Goal: Download file/media

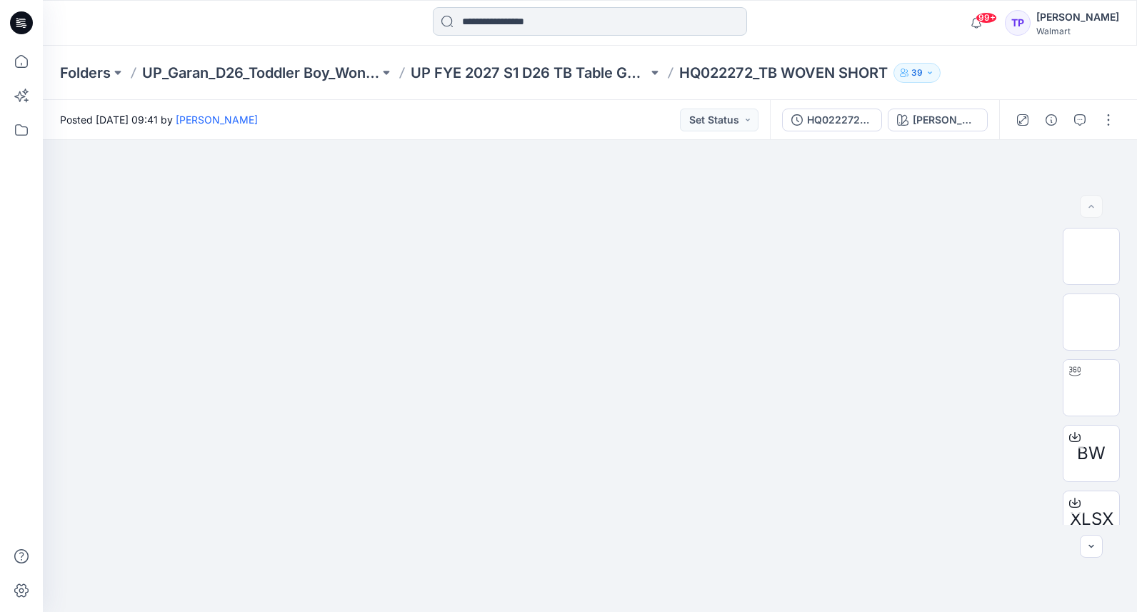
click at [550, 34] on input at bounding box center [590, 21] width 314 height 29
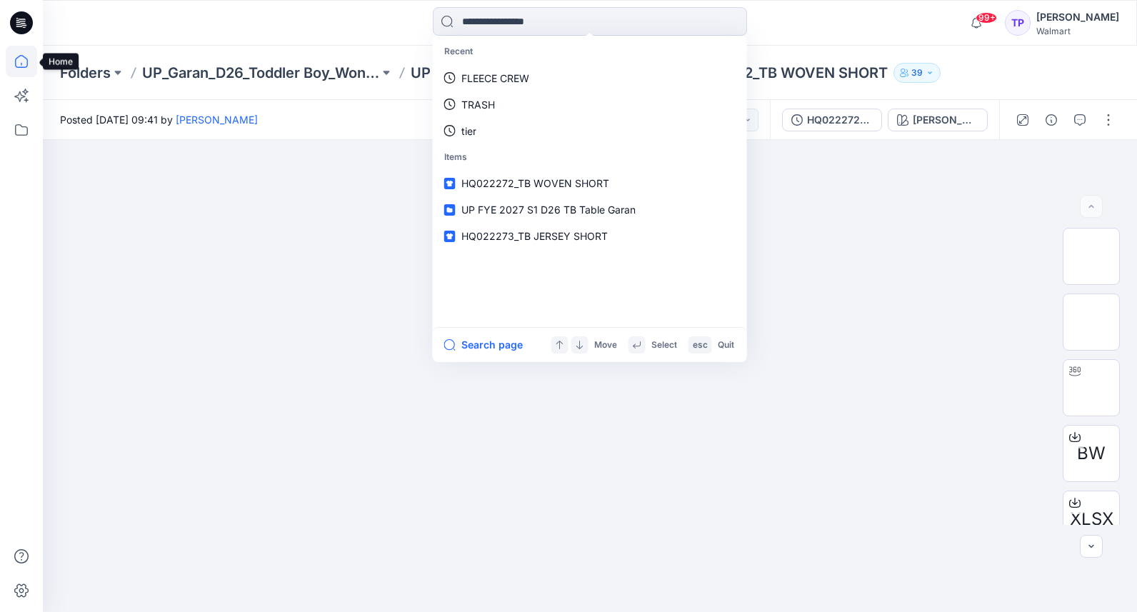
click at [17, 54] on icon at bounding box center [21, 61] width 31 height 31
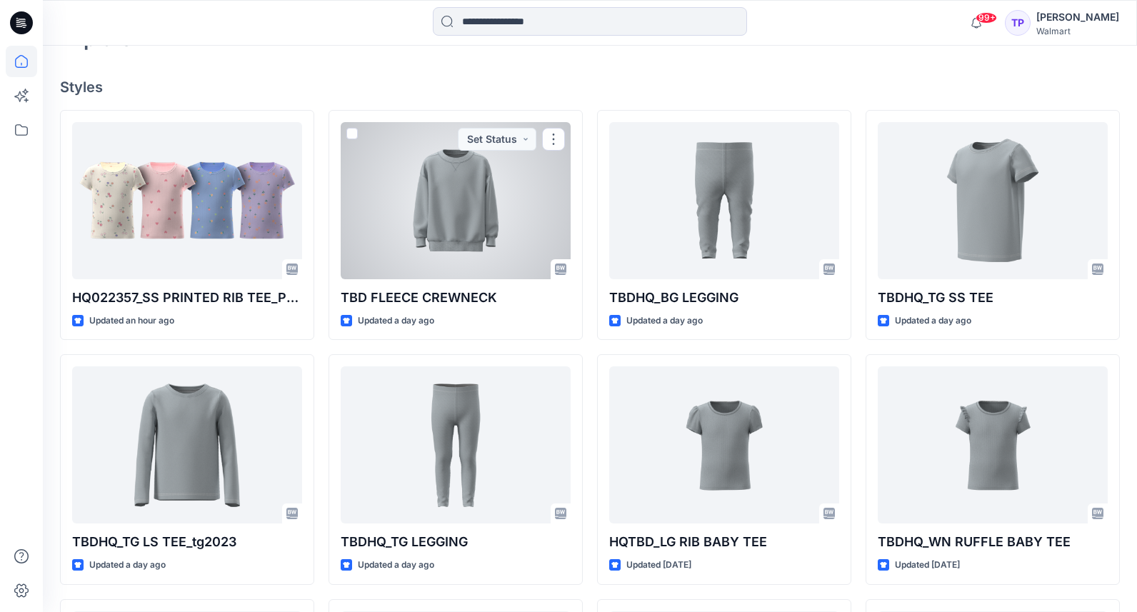
scroll to position [394, 0]
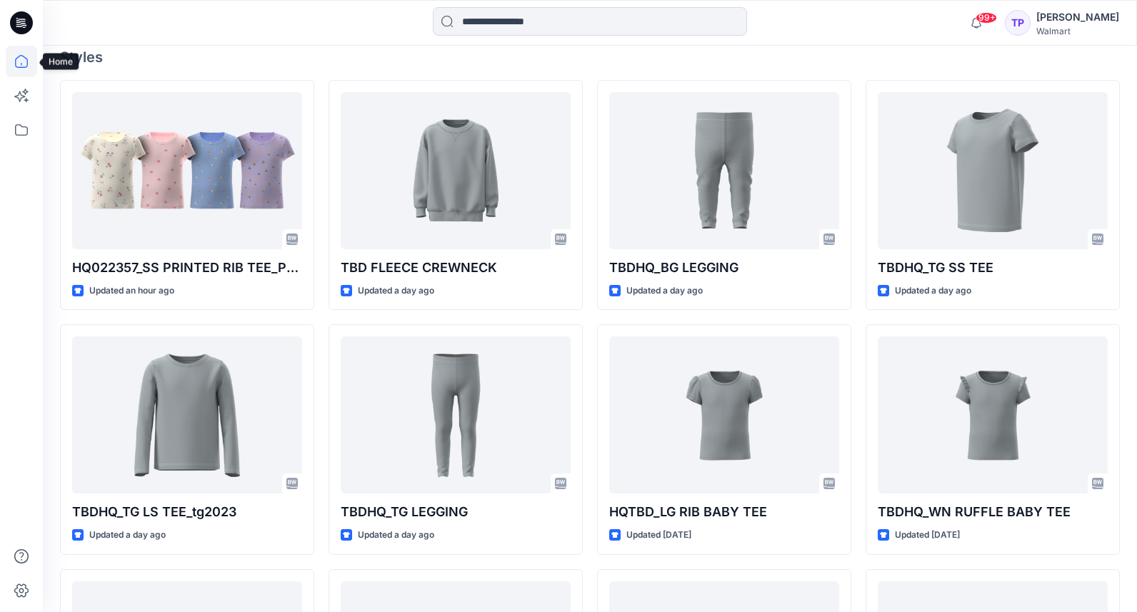
click at [21, 70] on icon at bounding box center [21, 61] width 31 height 31
click at [25, 128] on icon at bounding box center [21, 129] width 31 height 31
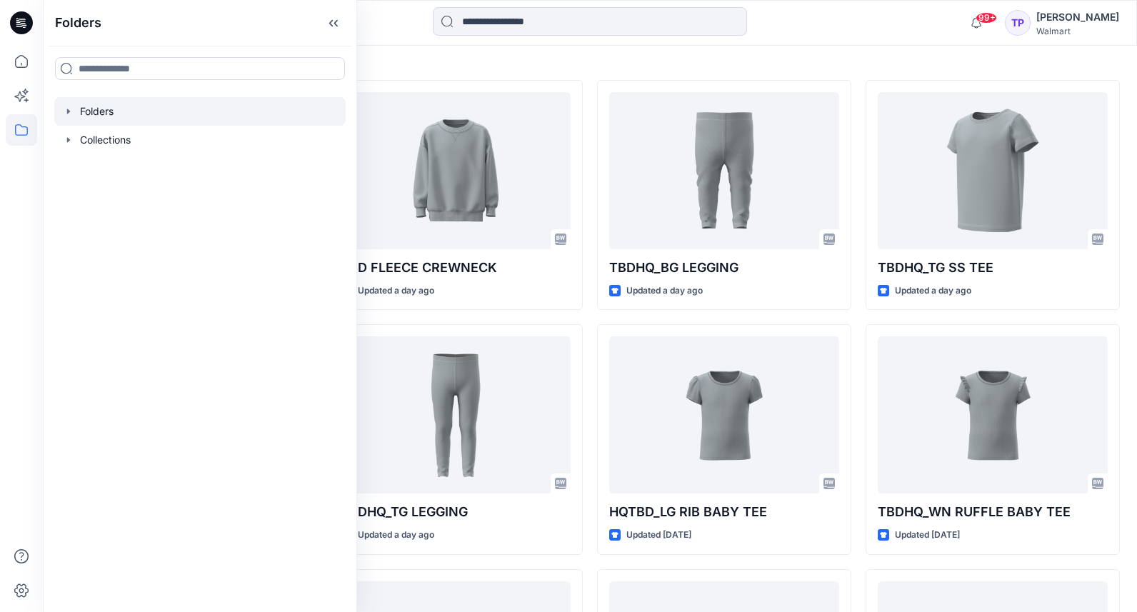
click at [63, 114] on icon "button" at bounding box center [68, 111] width 11 height 11
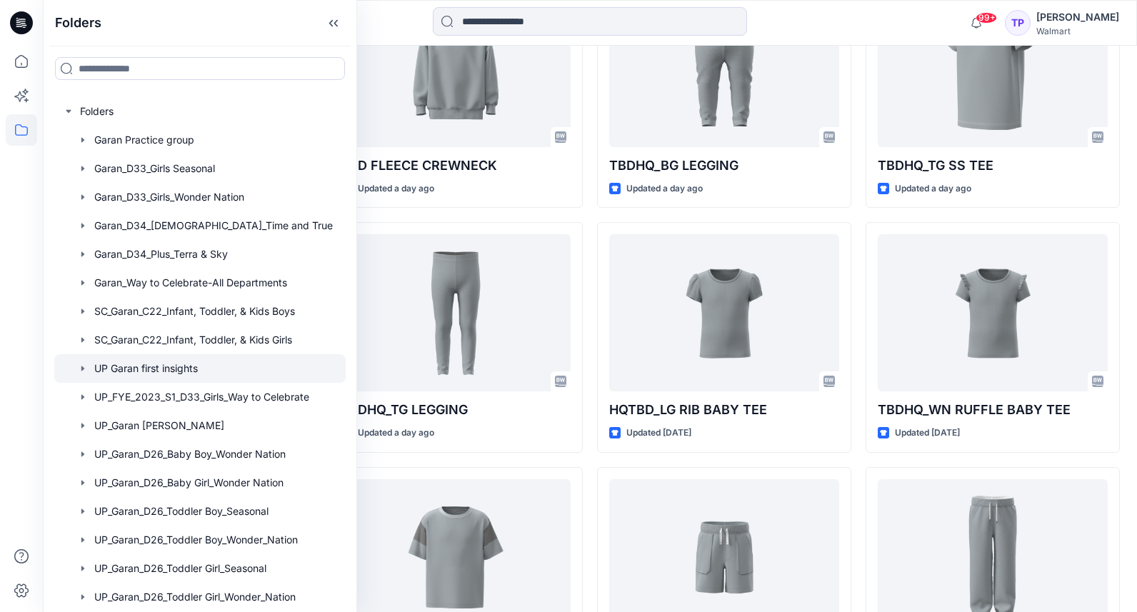
scroll to position [525, 0]
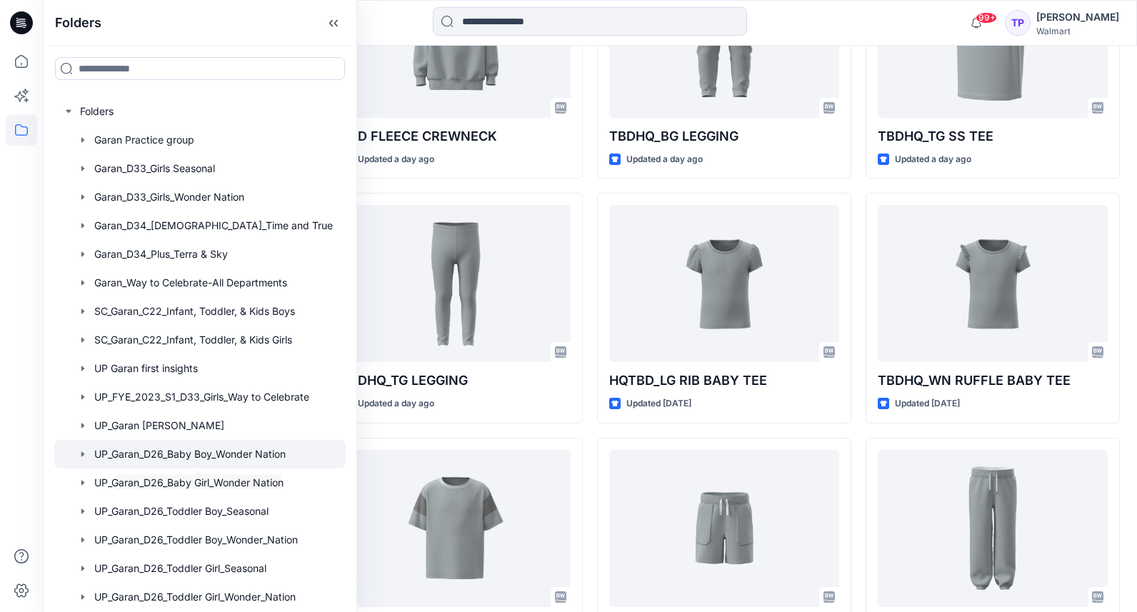
click at [149, 454] on div at bounding box center [199, 454] width 291 height 29
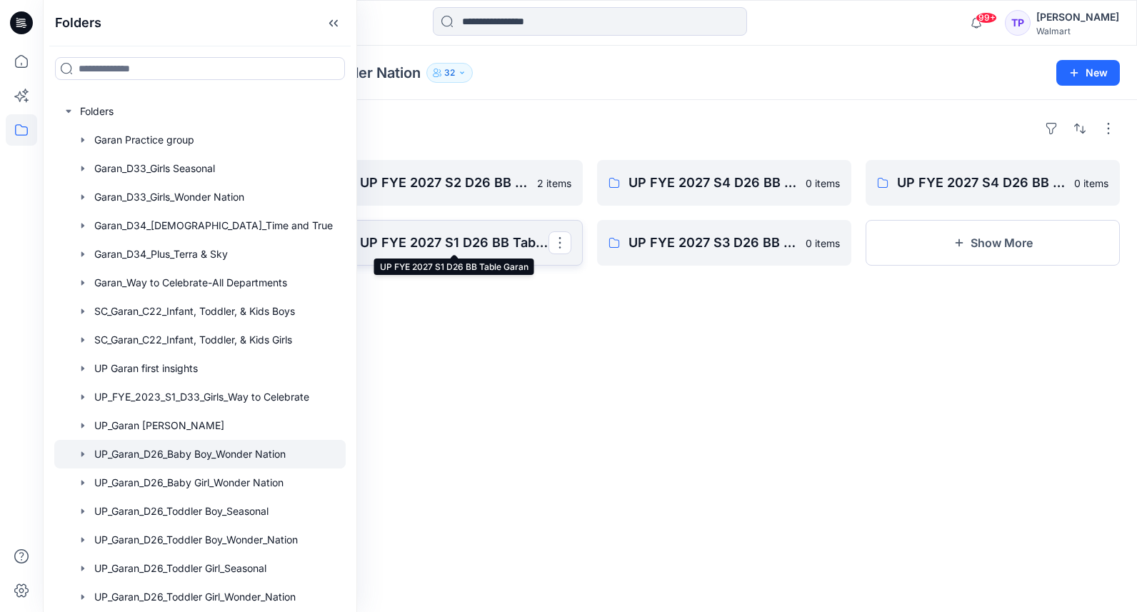
click at [456, 240] on p "UP FYE 2027 S1 D26 BB Table Garan" at bounding box center [454, 243] width 189 height 20
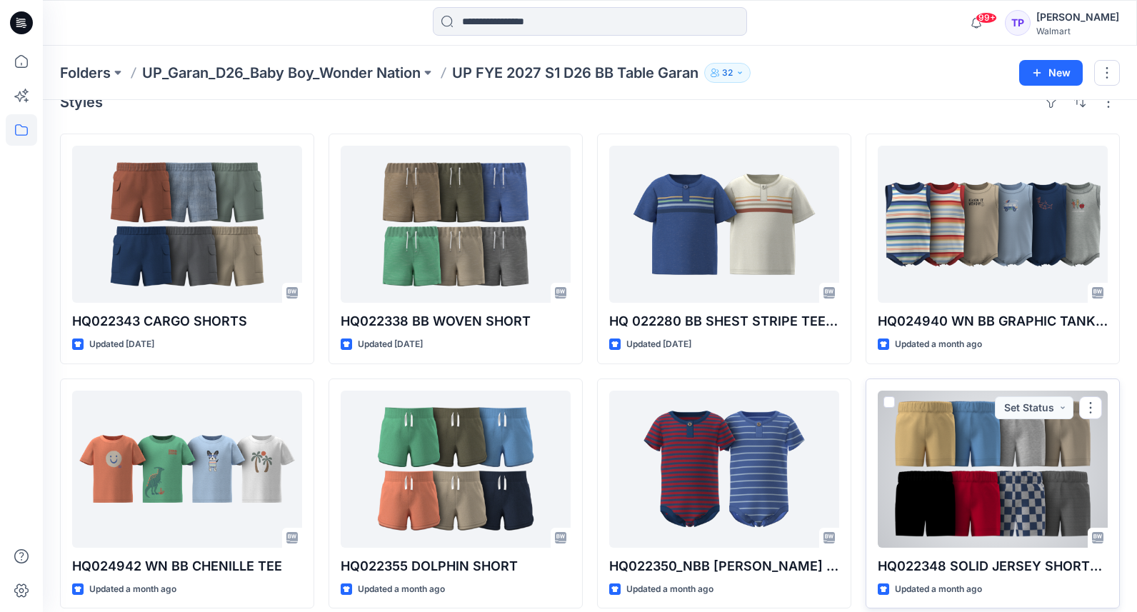
scroll to position [18, 0]
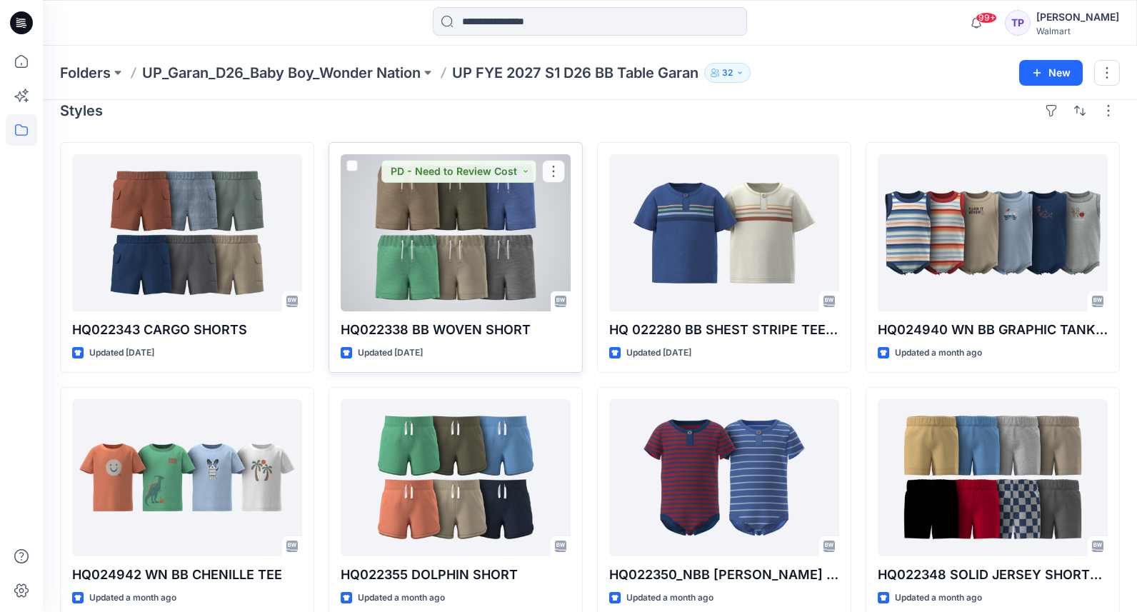
click at [438, 237] on div at bounding box center [456, 232] width 230 height 157
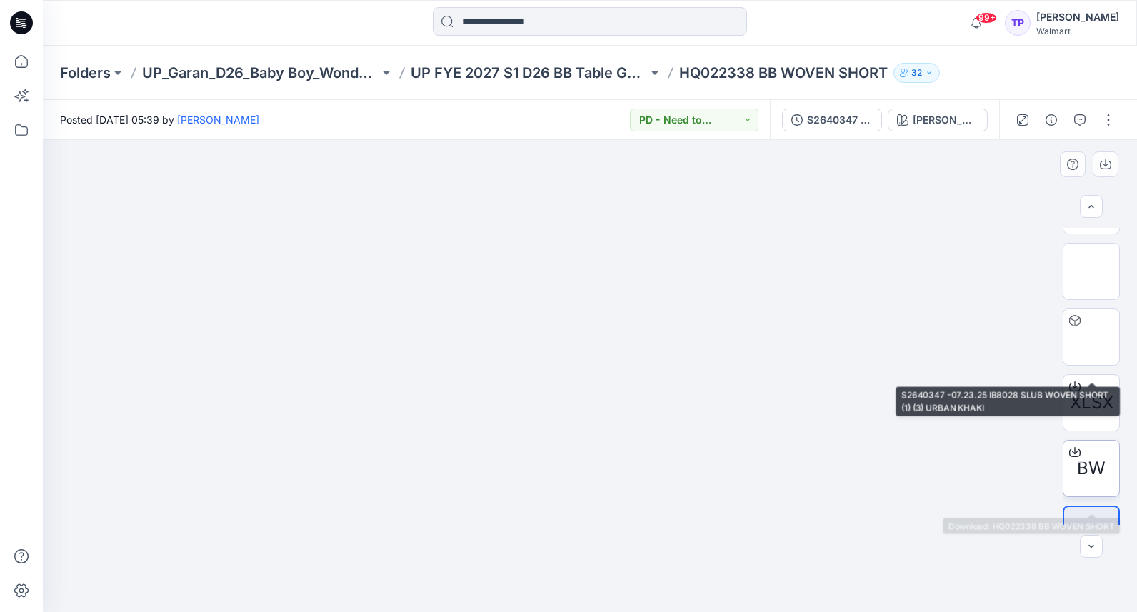
scroll to position [220, 0]
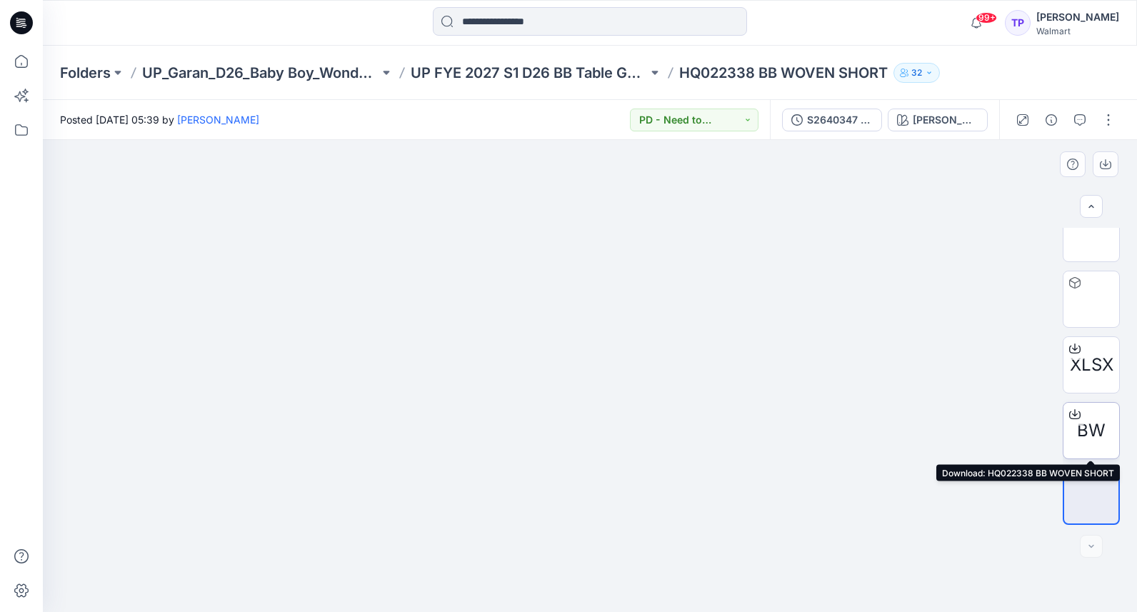
click at [1079, 416] on icon at bounding box center [1074, 415] width 11 height 8
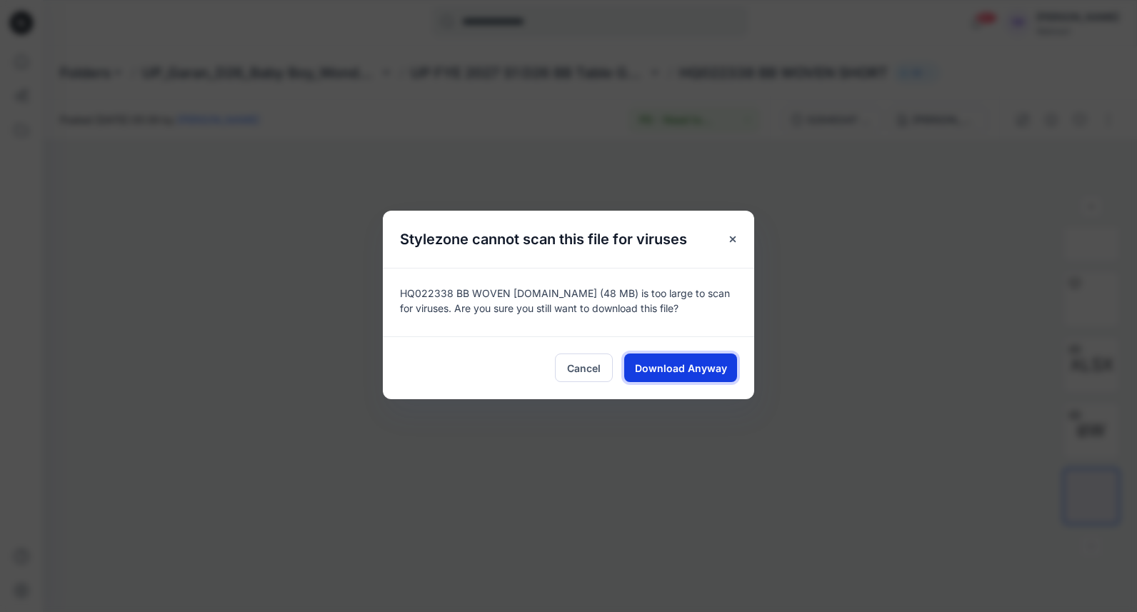
click at [704, 372] on span "Download Anyway" at bounding box center [681, 368] width 92 height 15
